Goal: Find specific page/section

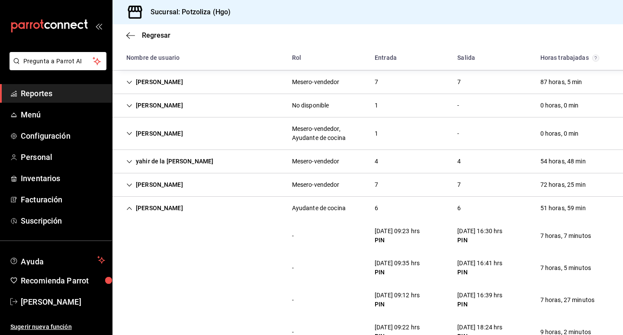
scroll to position [130, 0]
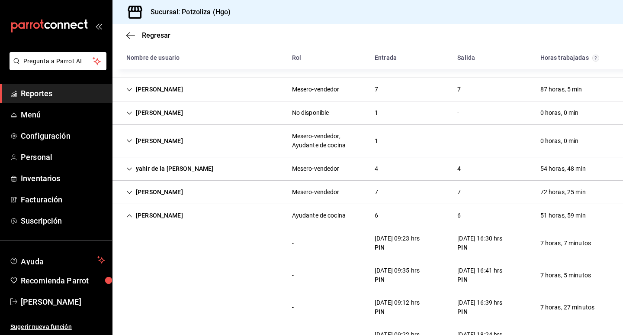
click at [129, 216] on icon "Cell" at bounding box center [129, 216] width 6 height 6
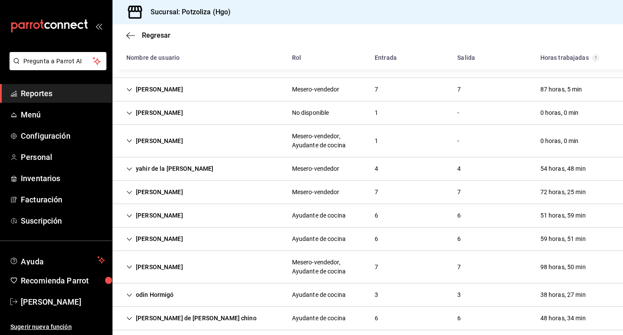
click at [129, 240] on icon "Cell" at bounding box center [129, 239] width 6 height 6
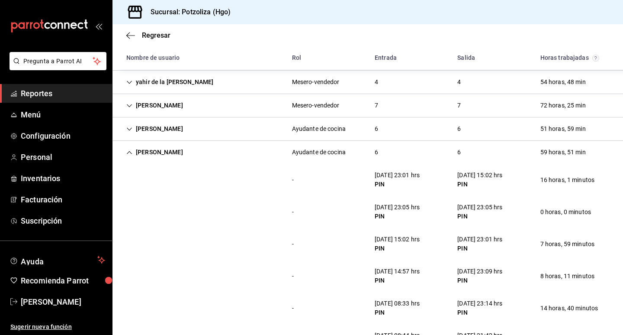
scroll to position [260, 0]
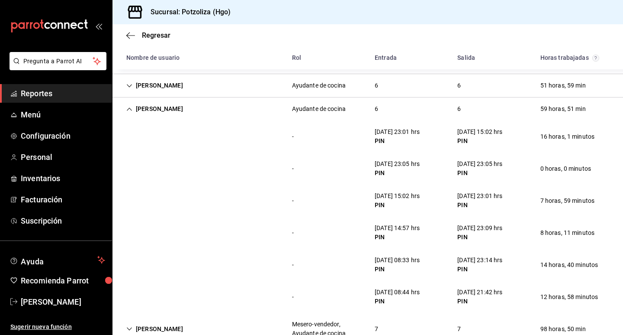
click at [362, 190] on div "- [DATE] 15:02 hrs PIN [DATE] 23:01 hrs PIN 7 horas, 59 minutos" at bounding box center [368, 200] width 511 height 32
click at [129, 107] on icon "Cell" at bounding box center [129, 109] width 6 height 6
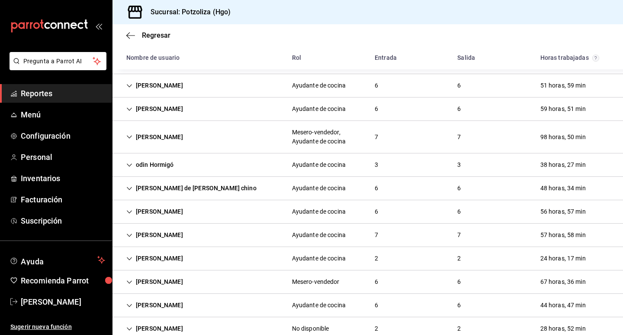
click at [131, 235] on icon "Cell" at bounding box center [129, 235] width 6 height 6
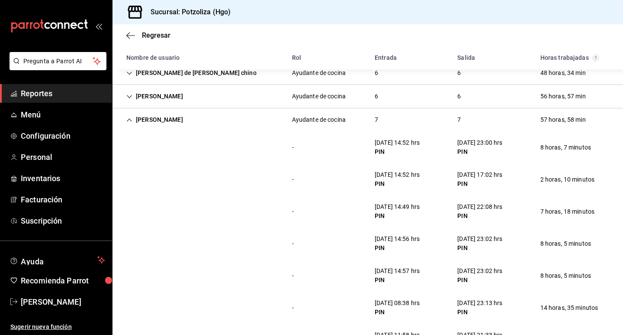
scroll to position [373, 0]
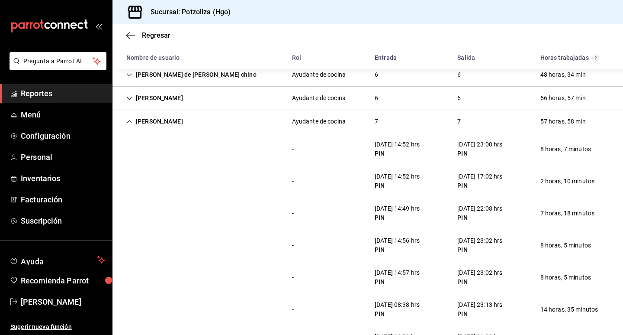
click at [132, 122] on icon "Cell" at bounding box center [129, 122] width 6 height 6
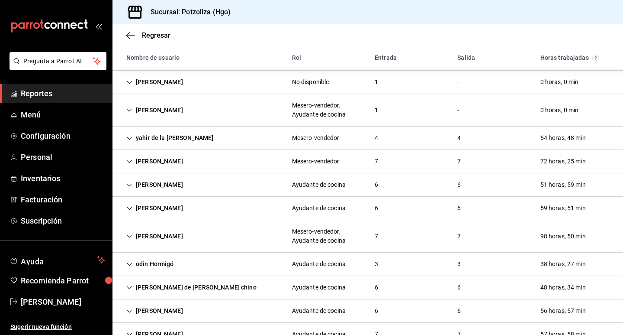
scroll to position [149, 0]
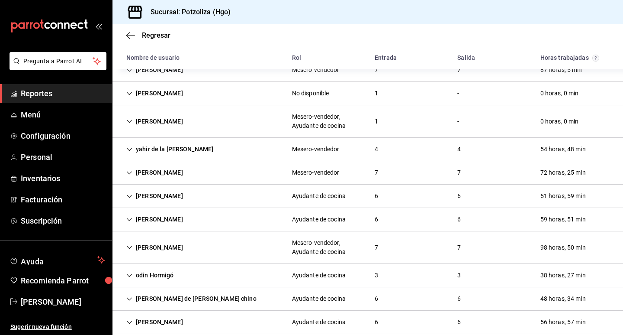
click at [127, 173] on icon "Cell" at bounding box center [129, 173] width 6 height 6
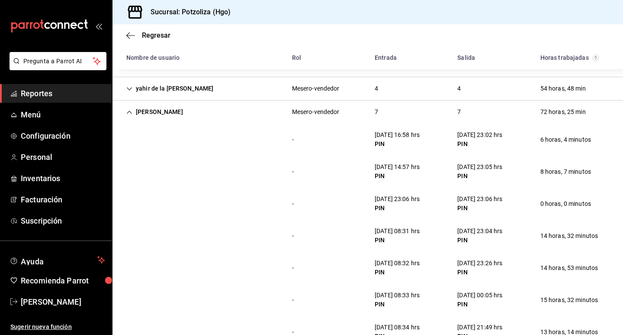
scroll to position [236, 0]
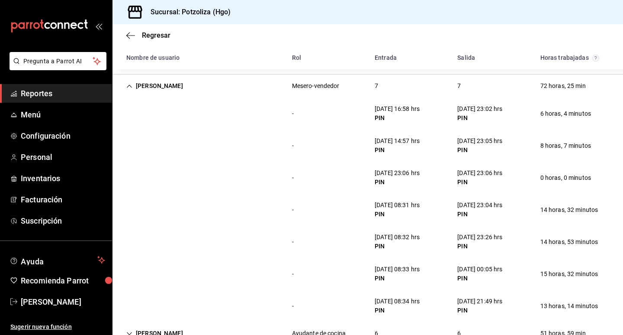
click at [128, 86] on icon "Cell" at bounding box center [129, 86] width 6 height 6
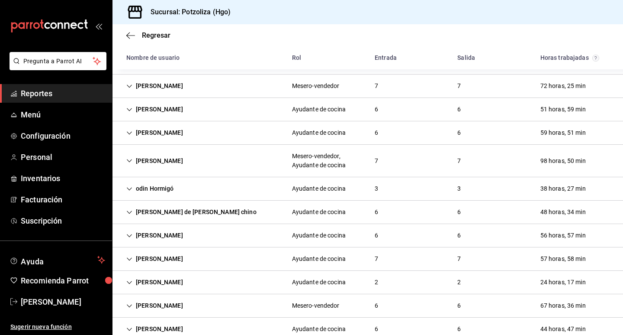
click at [129, 213] on icon "Cell" at bounding box center [129, 211] width 5 height 3
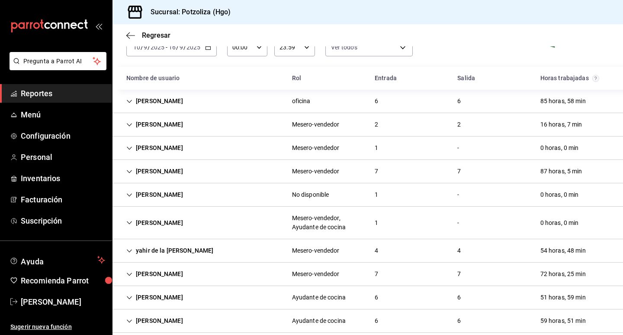
scroll to position [38, 0]
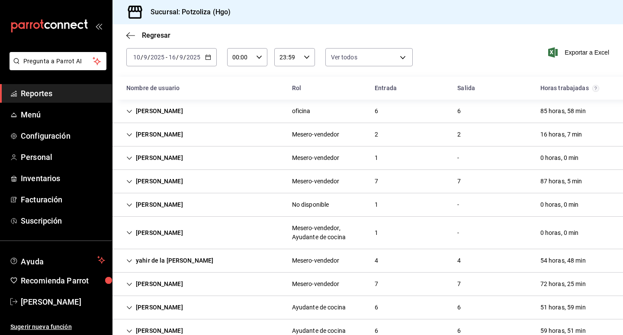
click at [129, 184] on div "[PERSON_NAME]" at bounding box center [154, 181] width 71 height 16
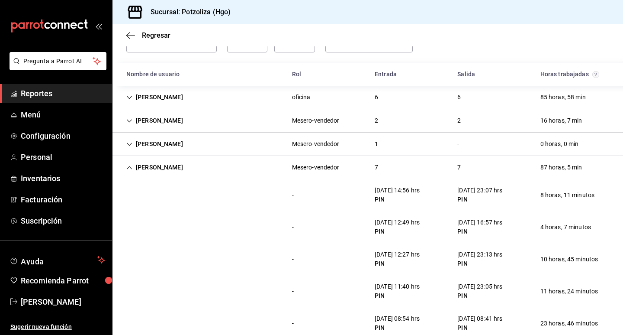
scroll to position [0, 0]
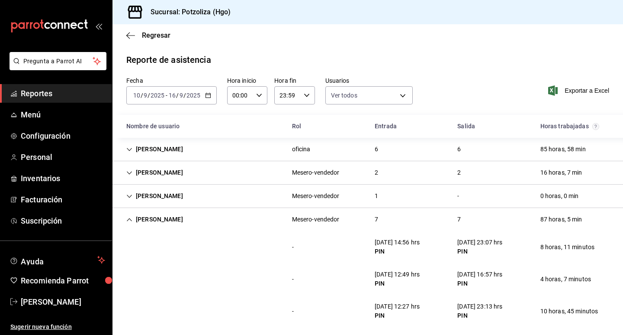
click at [131, 173] on icon "Cell" at bounding box center [129, 173] width 6 height 6
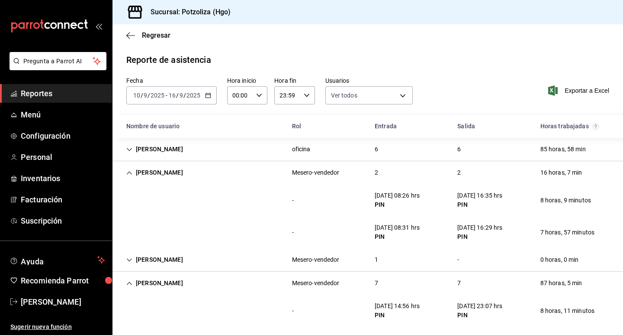
click at [130, 172] on icon "Cell" at bounding box center [129, 172] width 5 height 3
